Goal: Task Accomplishment & Management: Use online tool/utility

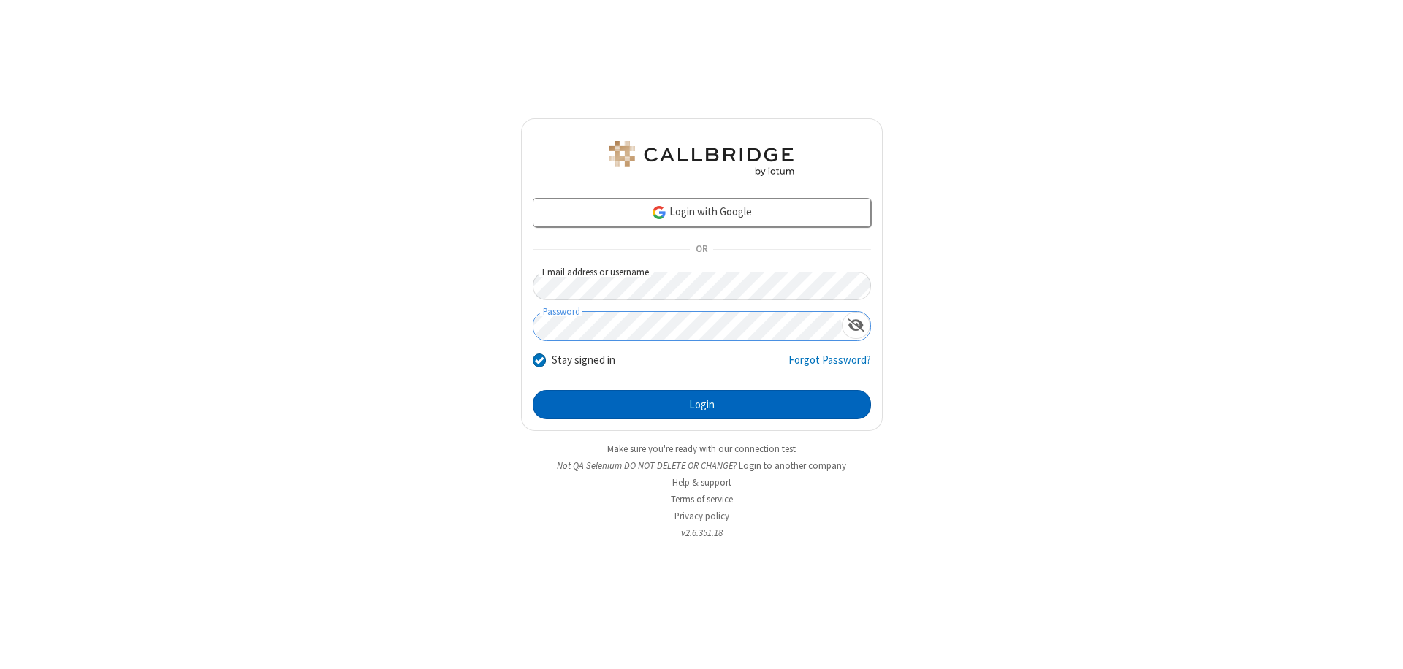
click at [701, 405] on button "Login" at bounding box center [702, 404] width 338 height 29
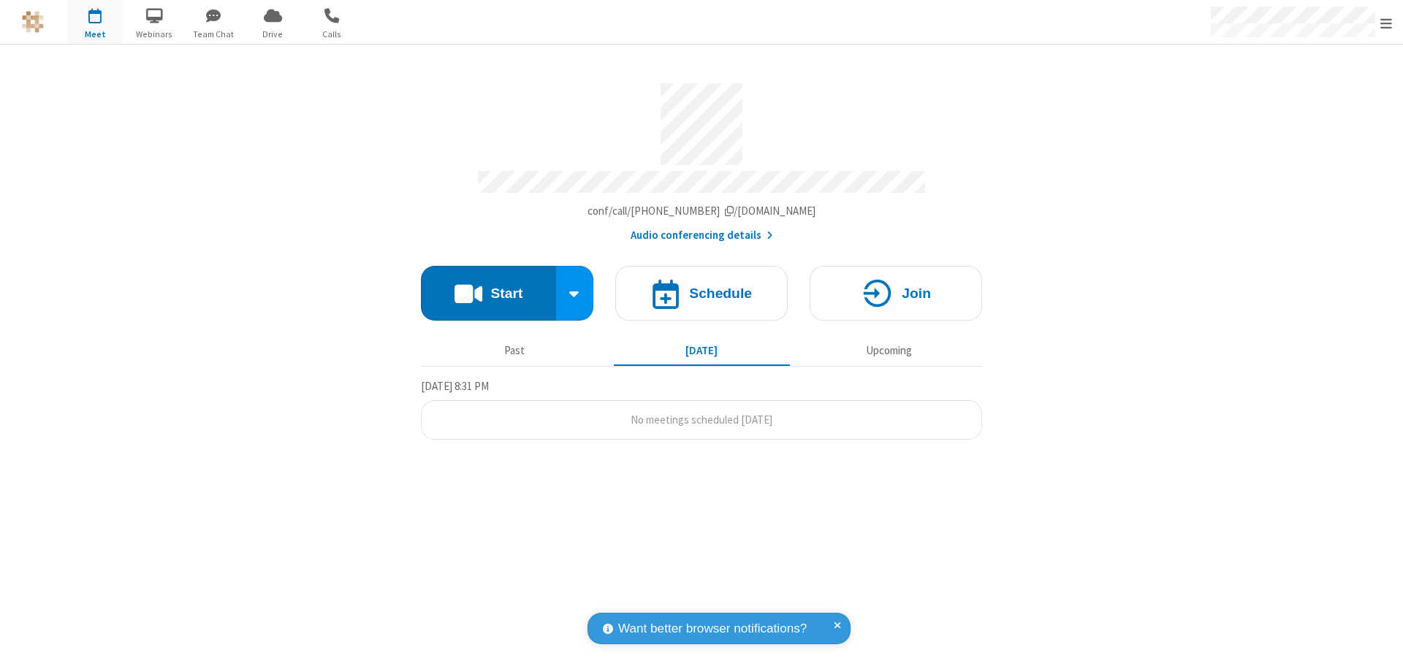
click at [1386, 23] on span "Open menu" at bounding box center [1386, 23] width 12 height 15
click at [95, 22] on span "button" at bounding box center [95, 15] width 55 height 25
click at [701, 286] on h4 "Schedule" at bounding box center [720, 293] width 63 height 14
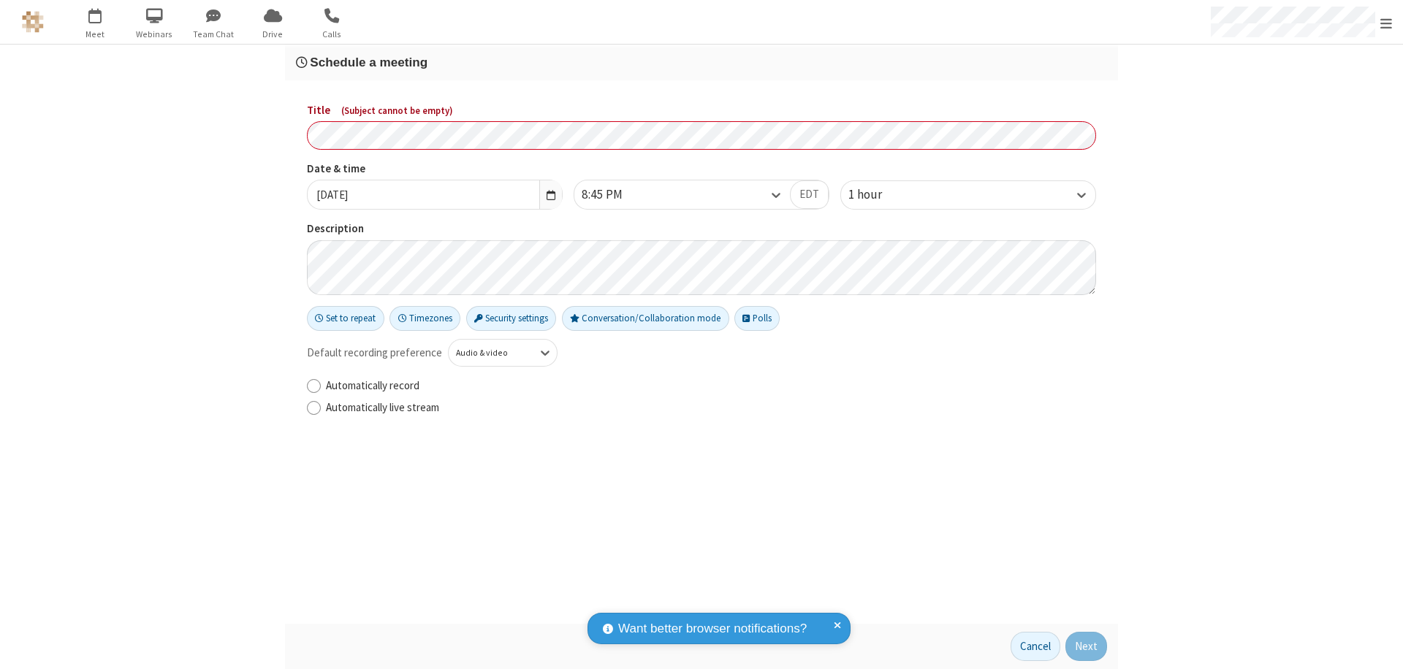
click at [701, 62] on h3 "Schedule a meeting" at bounding box center [701, 63] width 811 height 14
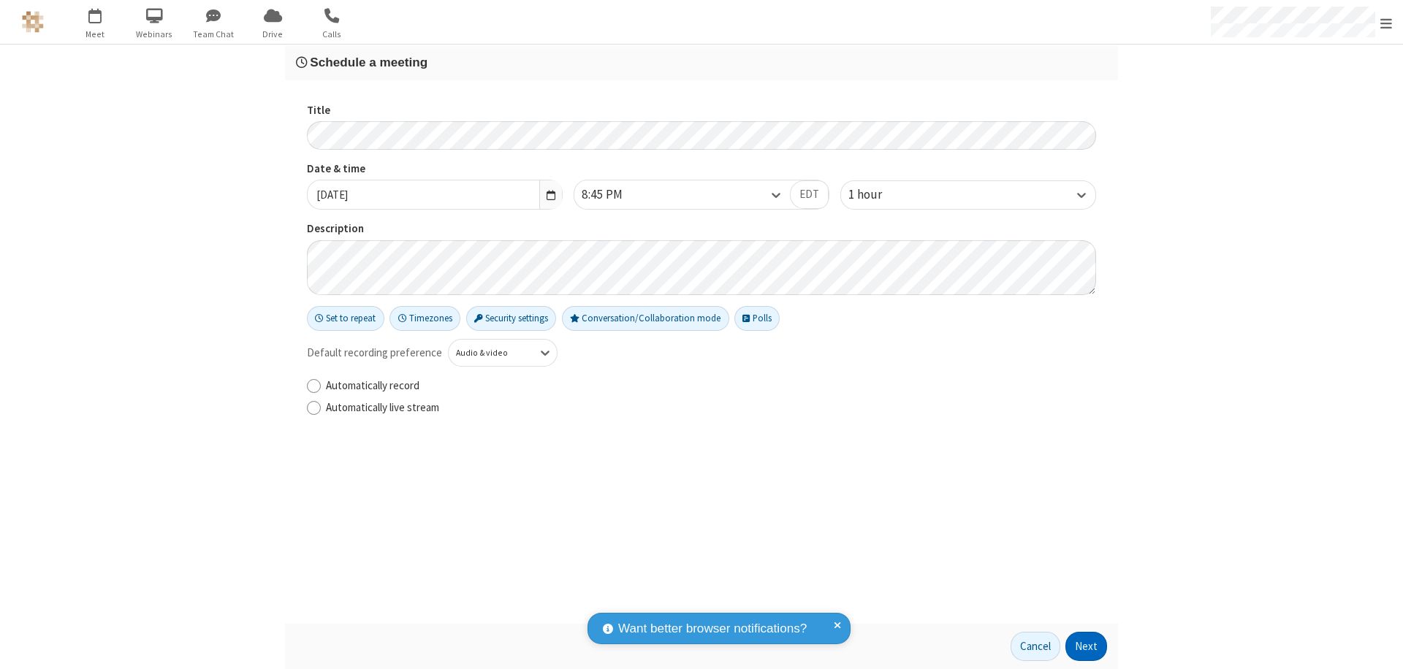
click at [1086, 647] on button "Next" at bounding box center [1086, 646] width 42 height 29
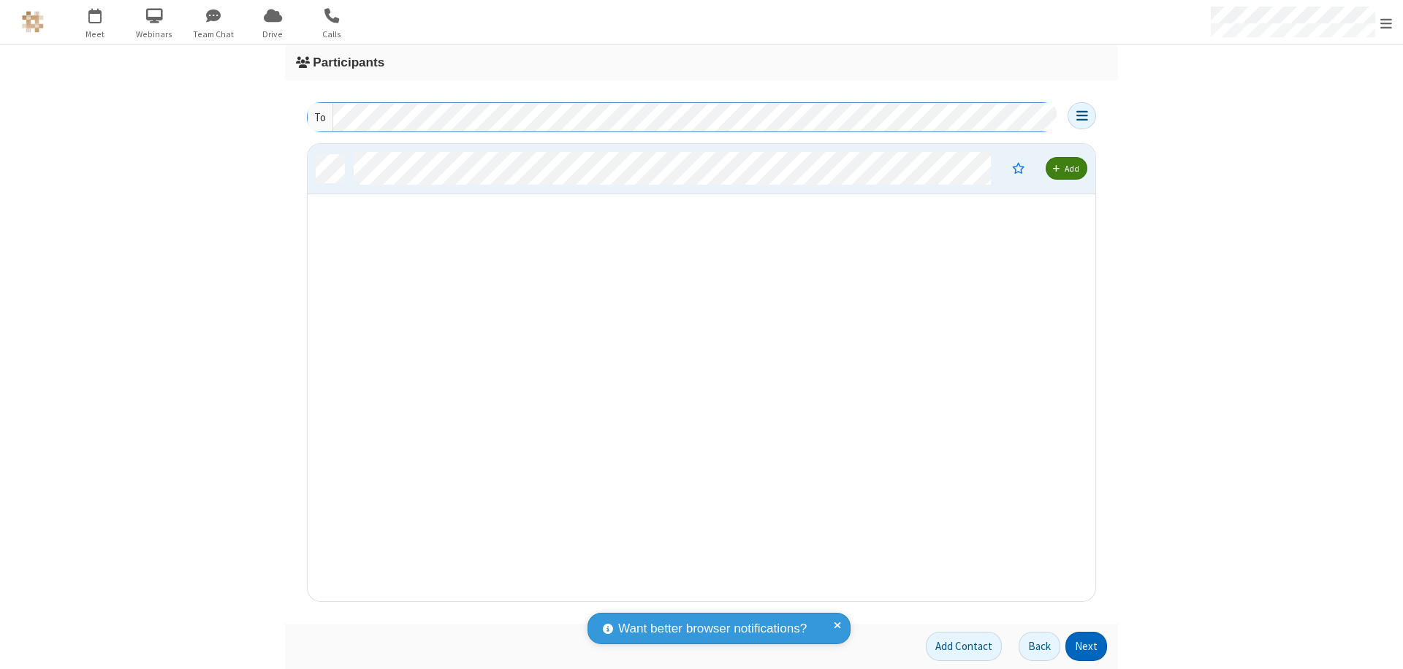
click at [1086, 647] on button "Next" at bounding box center [1086, 646] width 42 height 29
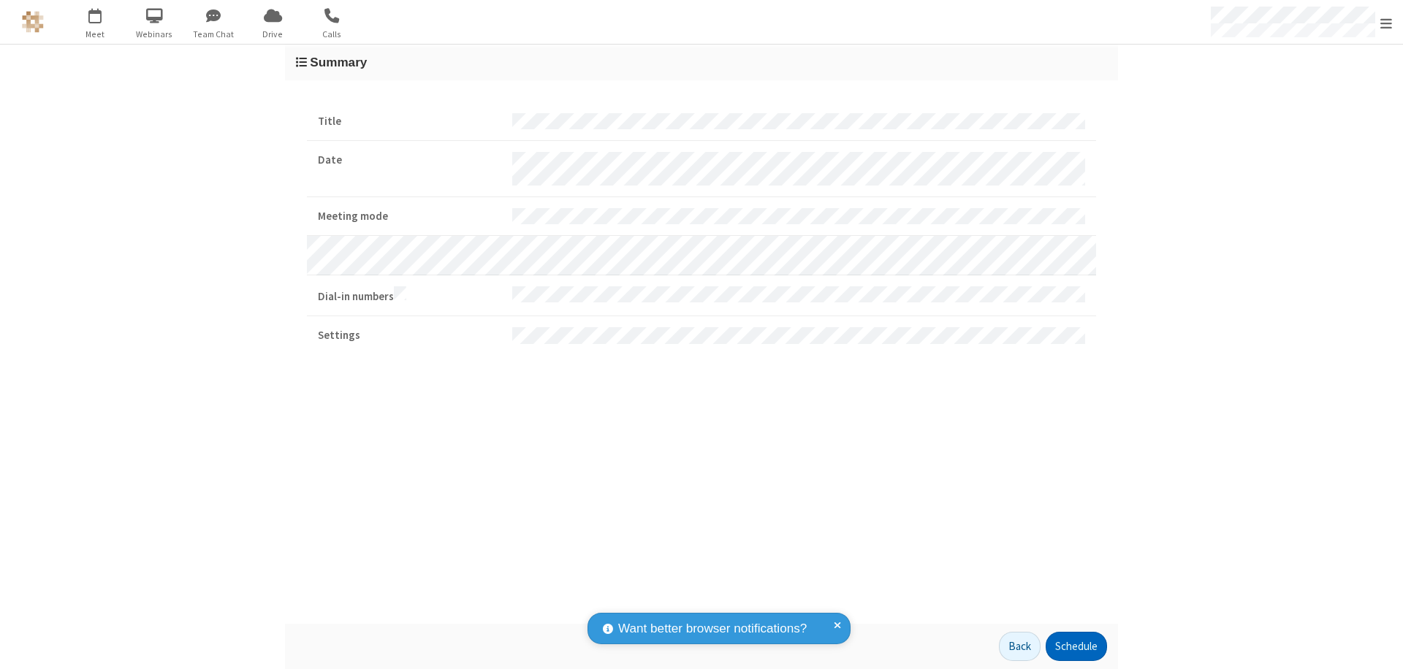
click at [1075, 647] on button "Schedule" at bounding box center [1075, 646] width 61 height 29
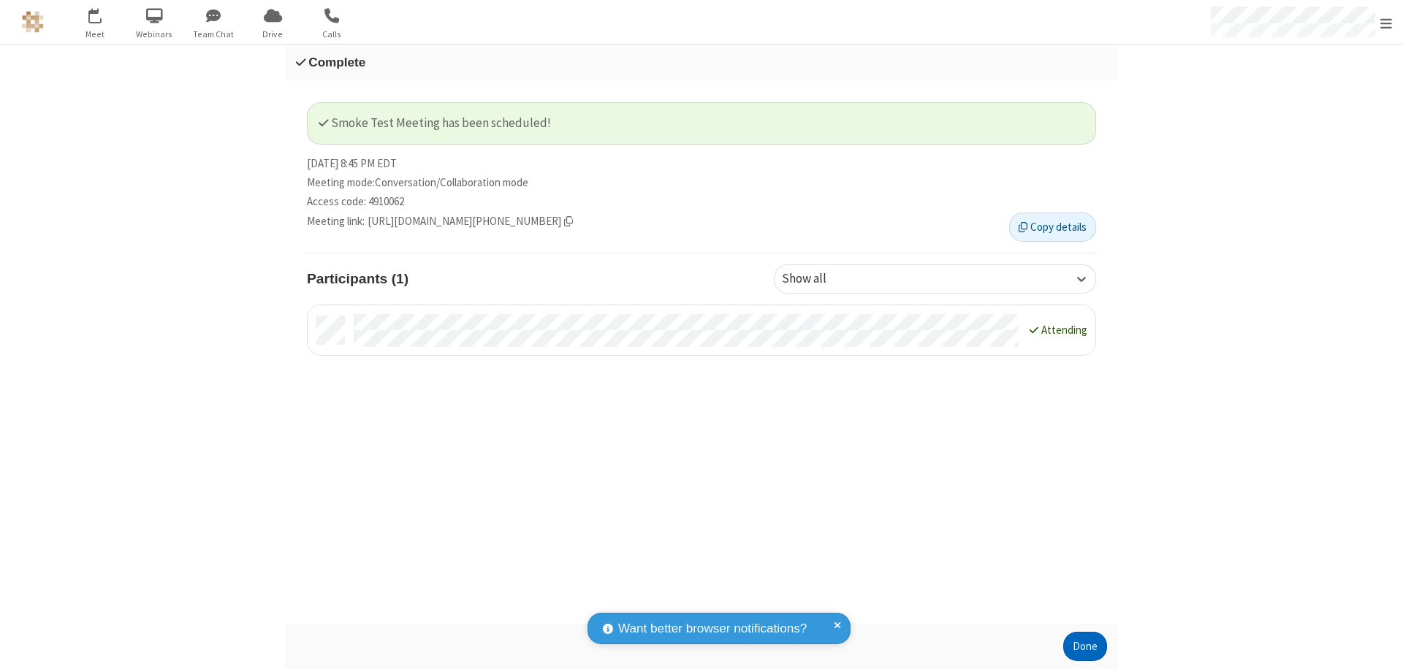
click at [1085, 647] on button "Done" at bounding box center [1085, 646] width 44 height 29
